Goal: Check status: Check status

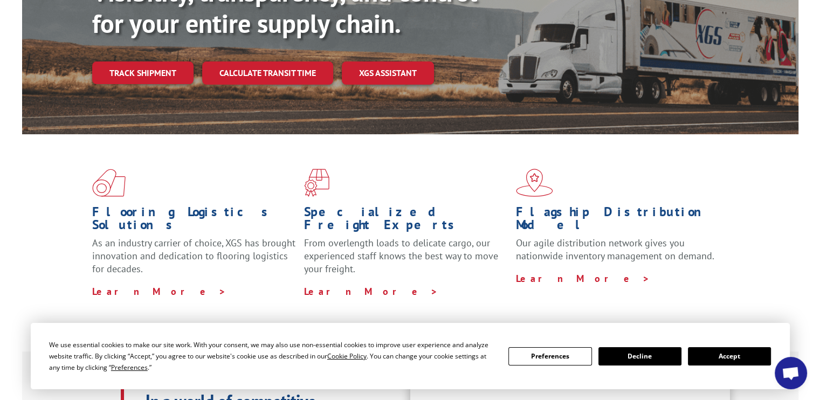
scroll to position [108, 0]
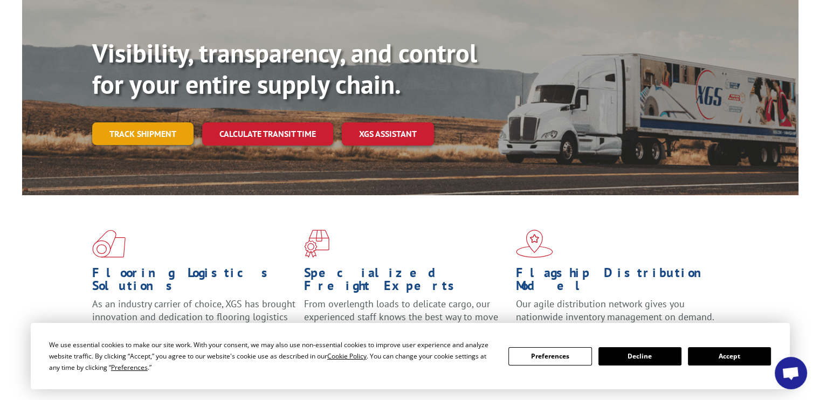
click at [153, 122] on link "Track shipment" at bounding box center [142, 133] width 101 height 23
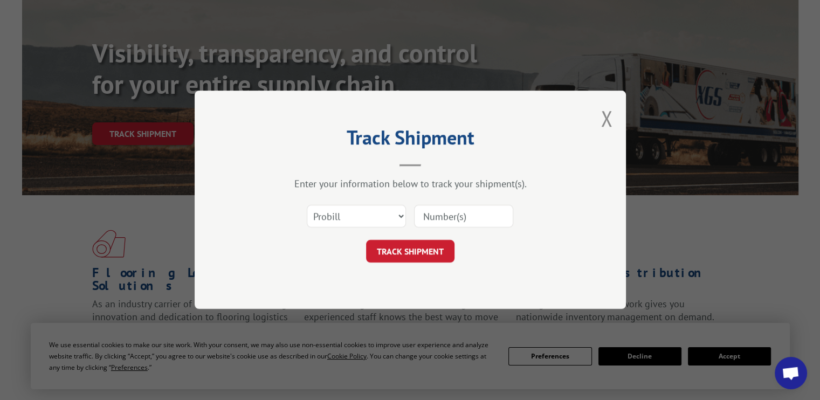
drag, startPoint x: 437, startPoint y: 229, endPoint x: 427, endPoint y: 204, distance: 26.6
click at [437, 229] on div "Select category... Probill BOL PO" at bounding box center [409, 217] width 323 height 36
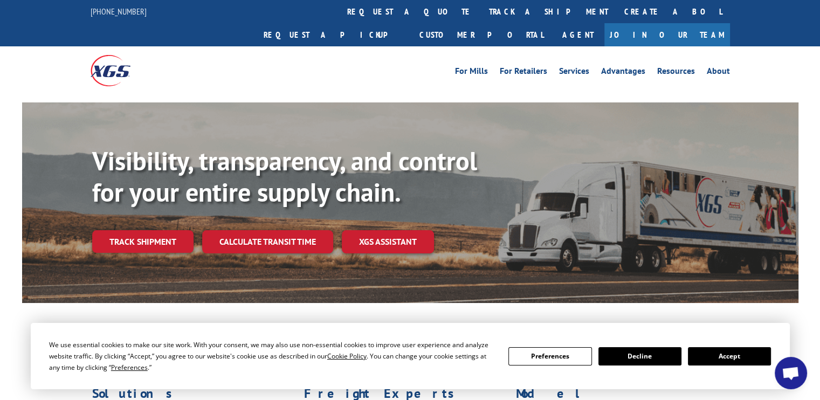
scroll to position [216, 0]
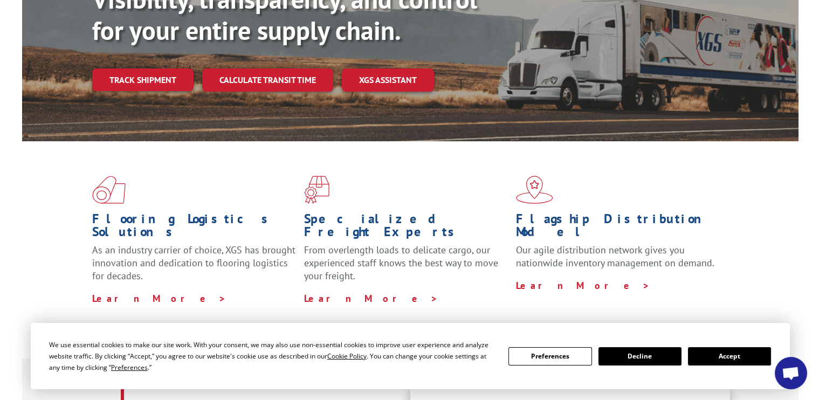
click at [698, 357] on button "Accept" at bounding box center [729, 356] width 83 height 18
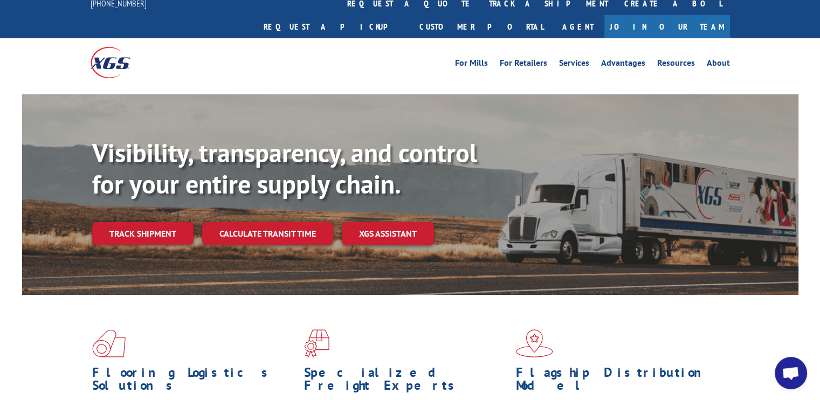
scroll to position [0, 0]
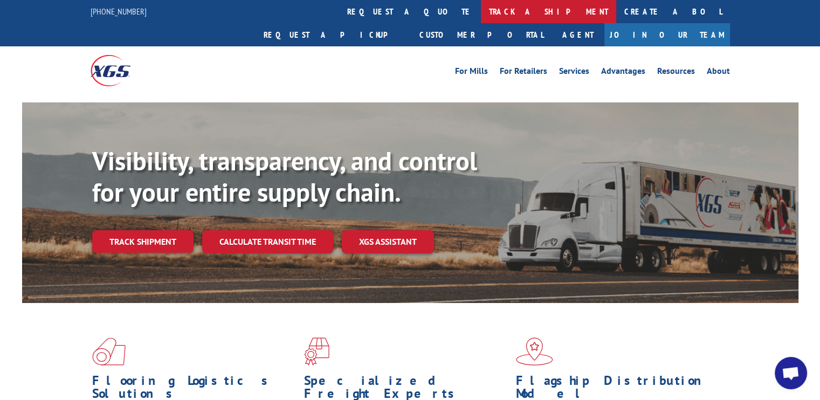
click at [481, 9] on link "track a shipment" at bounding box center [548, 11] width 135 height 23
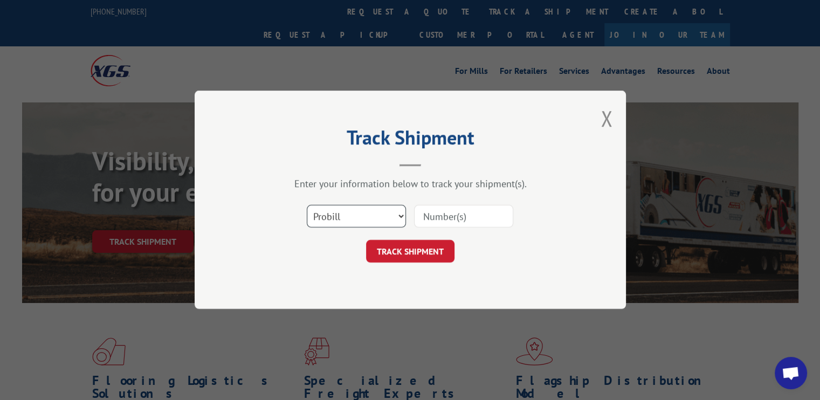
click at [399, 215] on select "Select category... Probill BOL PO" at bounding box center [356, 216] width 99 height 23
click at [429, 215] on input at bounding box center [463, 216] width 99 height 23
drag, startPoint x: 466, startPoint y: 215, endPoint x: 423, endPoint y: 211, distance: 42.8
click at [423, 211] on input "16945466" at bounding box center [463, 216] width 99 height 23
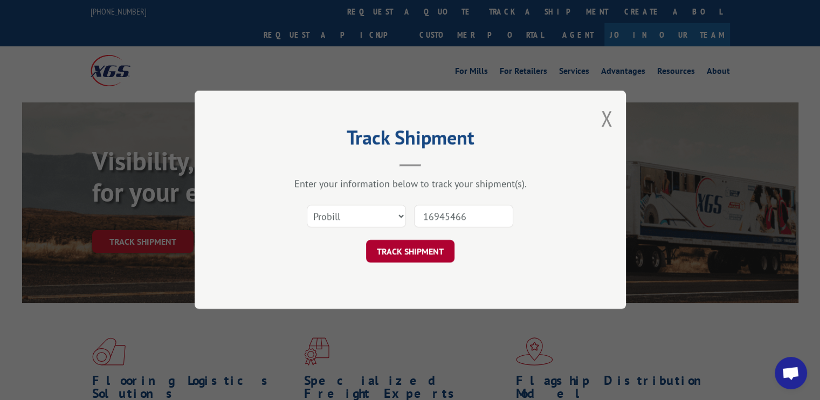
type input "16945466"
click at [415, 246] on button "TRACK SHIPMENT" at bounding box center [410, 251] width 88 height 23
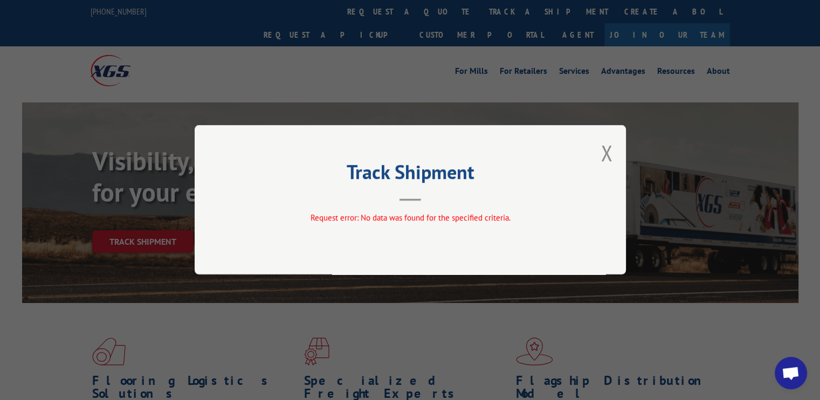
drag, startPoint x: 608, startPoint y: 150, endPoint x: 603, endPoint y: 156, distance: 8.0
click at [605, 153] on button "Close modal" at bounding box center [606, 153] width 12 height 29
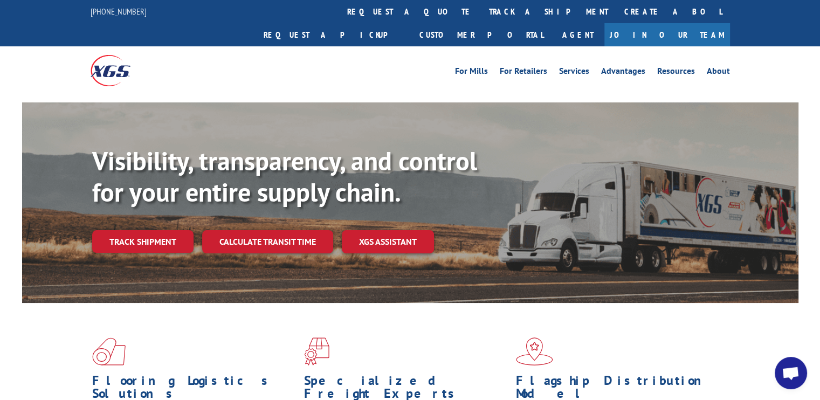
click at [481, 14] on link "track a shipment" at bounding box center [548, 11] width 135 height 23
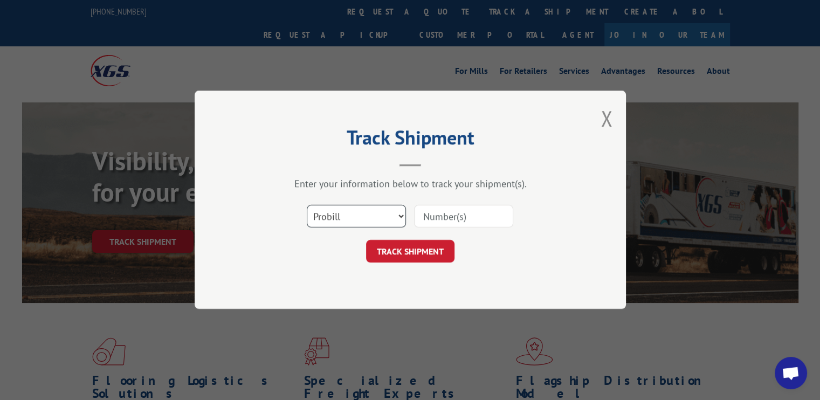
click at [398, 216] on select "Select category... Probill BOL PO" at bounding box center [356, 216] width 99 height 23
select select "po"
click at [307, 205] on select "Select category... Probill BOL PO" at bounding box center [356, 216] width 99 height 23
click at [433, 210] on input at bounding box center [463, 216] width 99 height 23
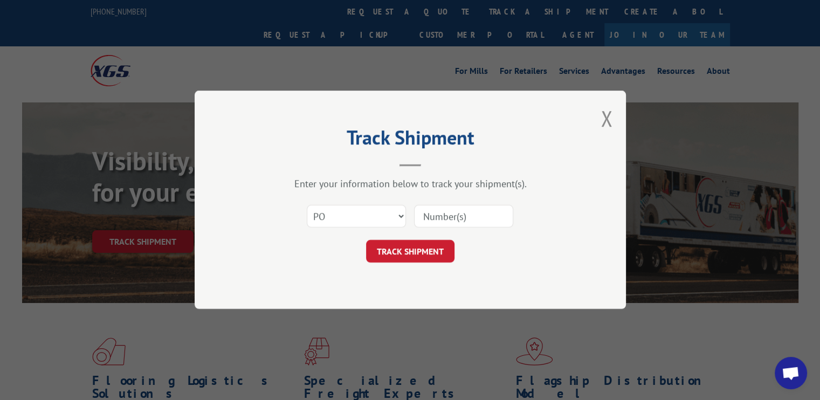
type input "16945466"
click at [429, 253] on button "TRACK SHIPMENT" at bounding box center [410, 251] width 88 height 23
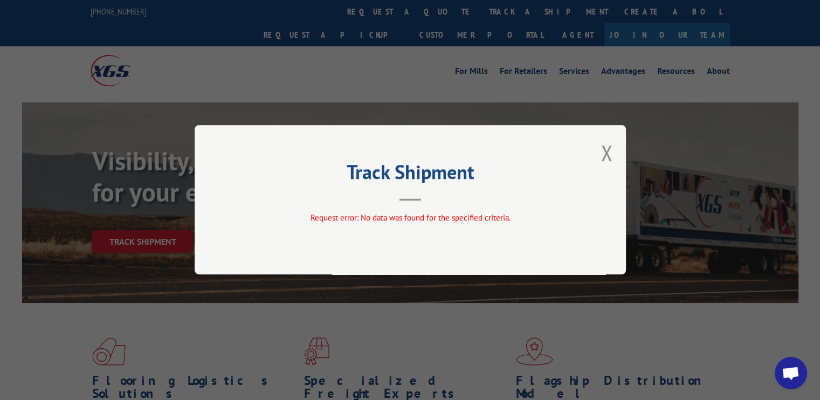
click at [606, 156] on button "Close modal" at bounding box center [606, 153] width 12 height 29
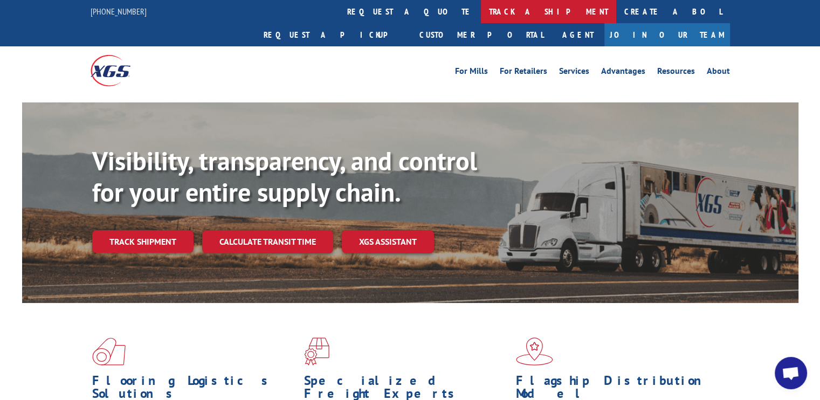
click at [481, 11] on link "track a shipment" at bounding box center [548, 11] width 135 height 23
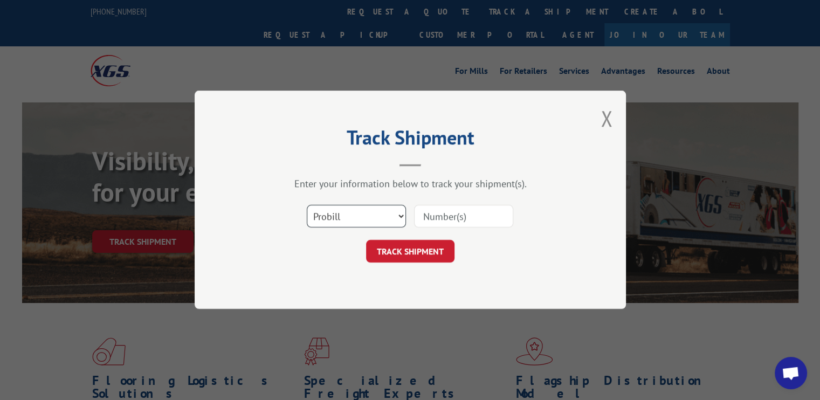
click at [396, 220] on select "Select category... Probill BOL PO" at bounding box center [356, 216] width 99 height 23
select select "bol"
click at [307, 205] on select "Select category... Probill BOL PO" at bounding box center [356, 216] width 99 height 23
click at [399, 253] on button "TRACK SHIPMENT" at bounding box center [410, 251] width 88 height 23
drag, startPoint x: 427, startPoint y: 216, endPoint x: 483, endPoint y: 225, distance: 56.8
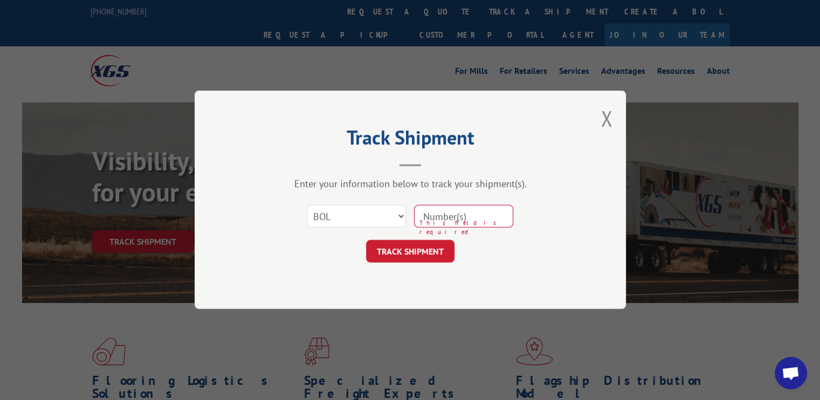
click at [483, 225] on input at bounding box center [463, 216] width 99 height 23
type input "16945466"
click at [435, 251] on button "TRACK SHIPMENT" at bounding box center [410, 251] width 88 height 23
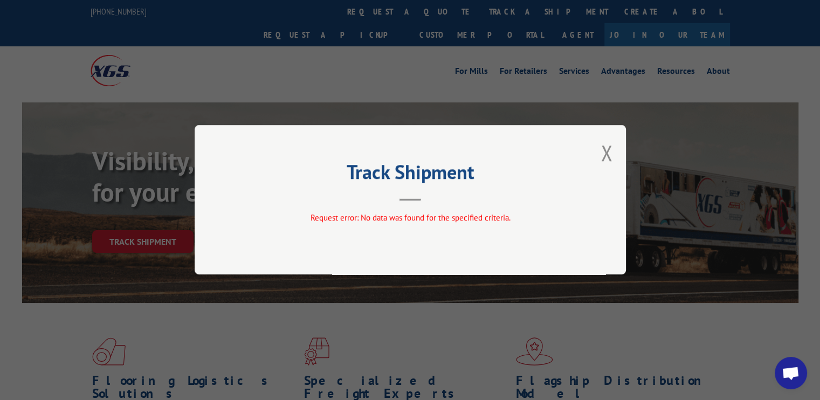
click at [604, 155] on button "Close modal" at bounding box center [606, 153] width 12 height 29
